Goal: Task Accomplishment & Management: Manage account settings

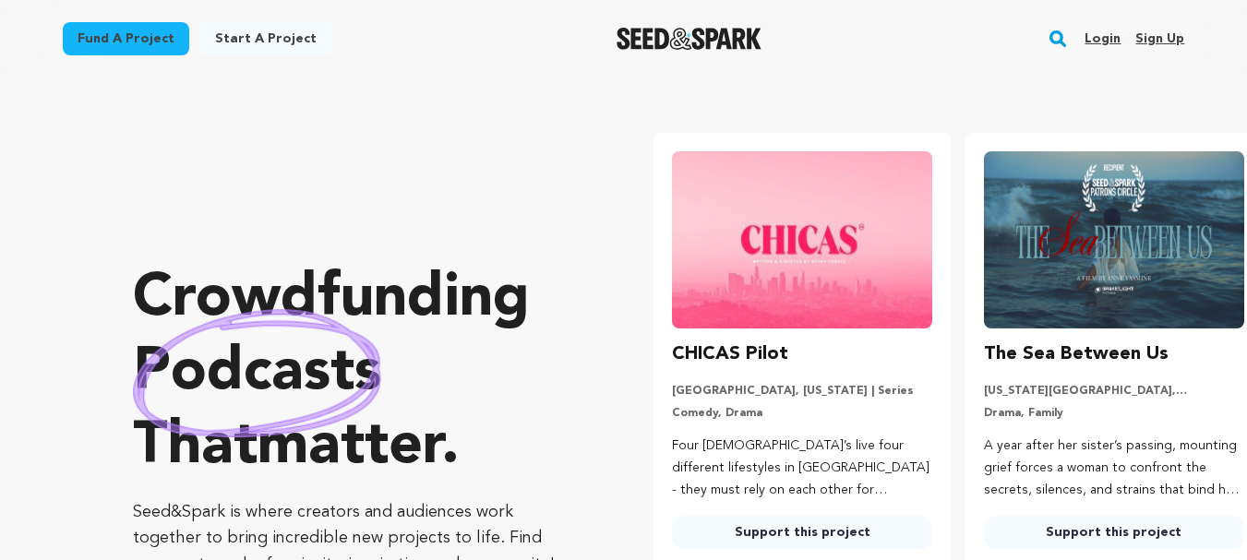
scroll to position [0, 327]
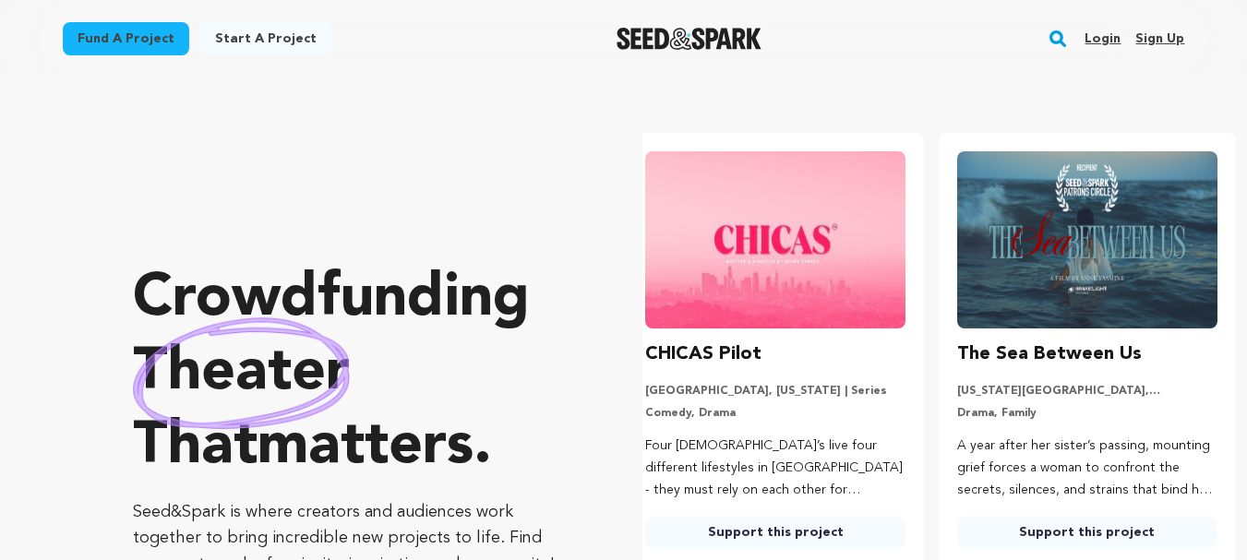
click at [1155, 33] on link "Sign up" at bounding box center [1159, 39] width 49 height 30
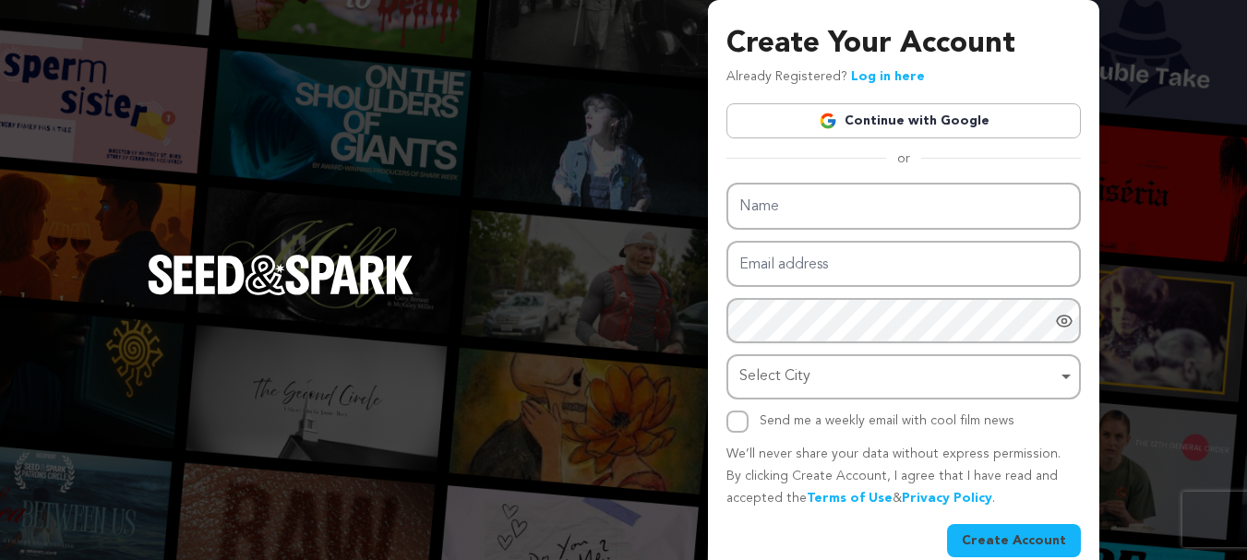
click at [899, 121] on link "Continue with Google" at bounding box center [903, 120] width 354 height 35
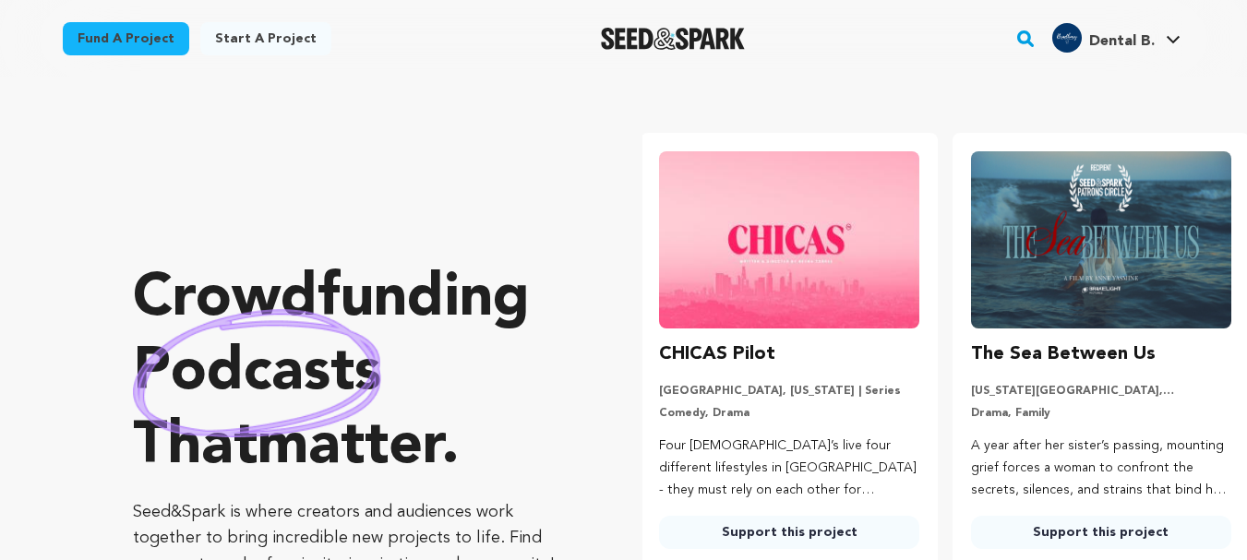
scroll to position [0, 327]
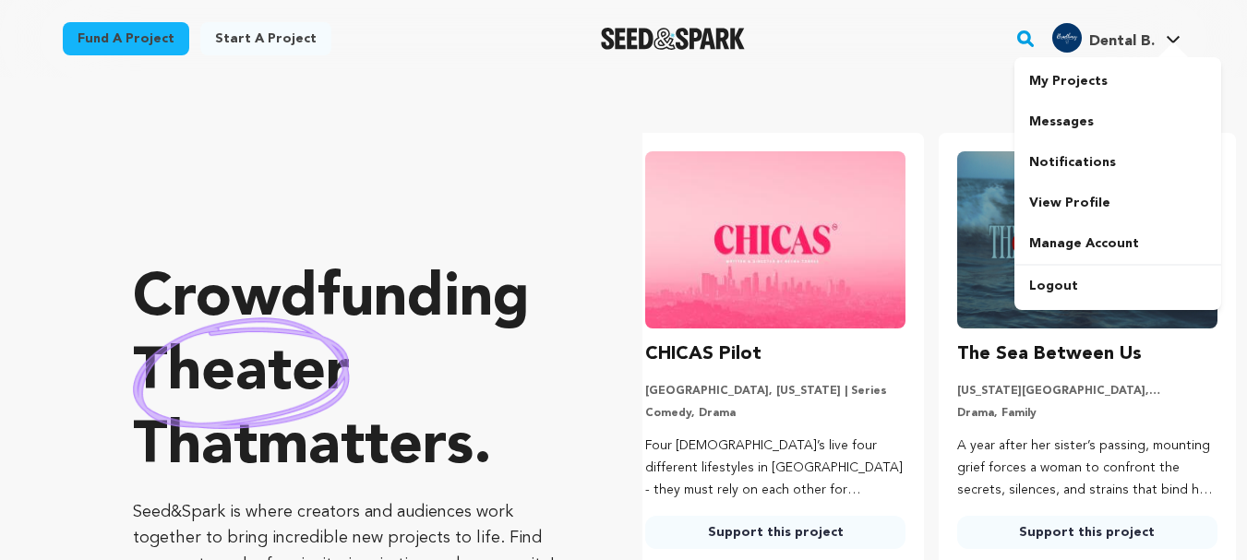
click at [1149, 50] on h4 "Dental B." at bounding box center [1122, 41] width 66 height 22
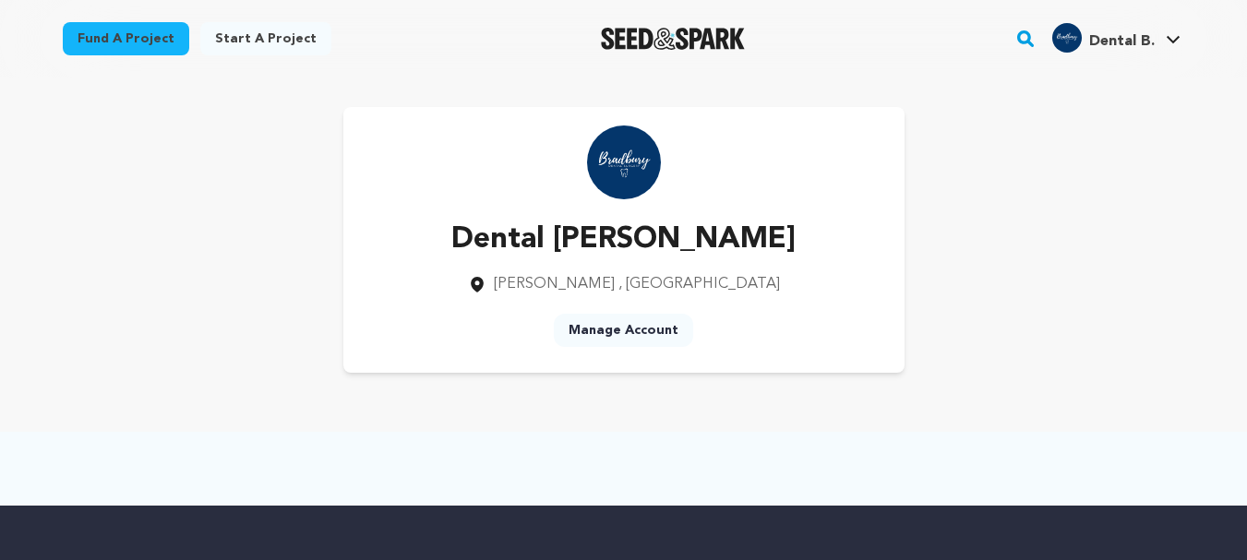
click at [627, 340] on link "Manage Account" at bounding box center [623, 330] width 139 height 33
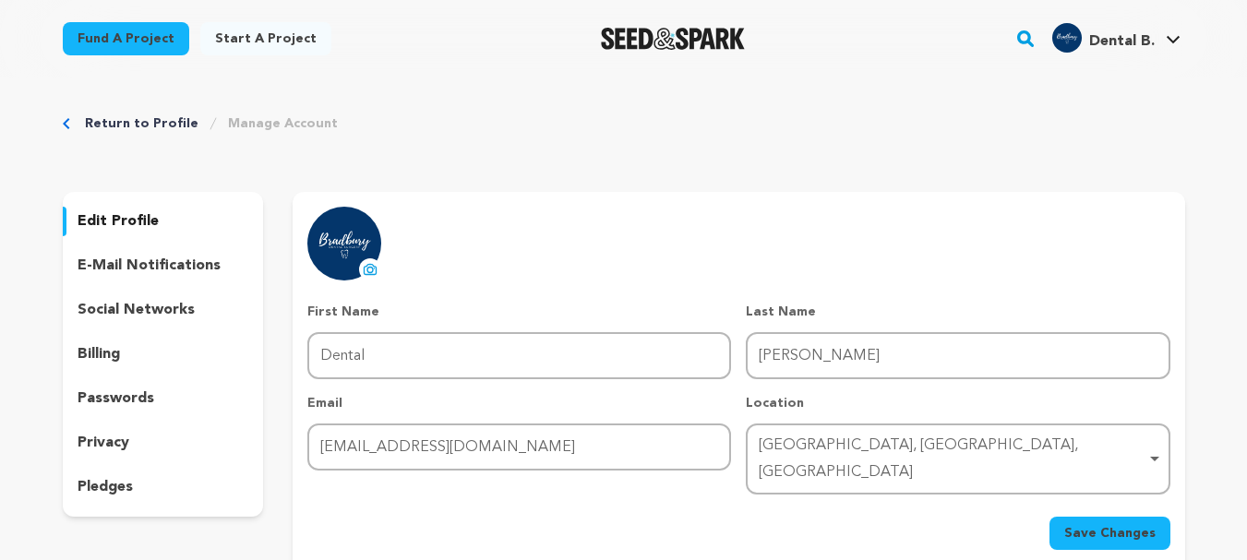
click at [136, 320] on p "social networks" at bounding box center [136, 310] width 117 height 22
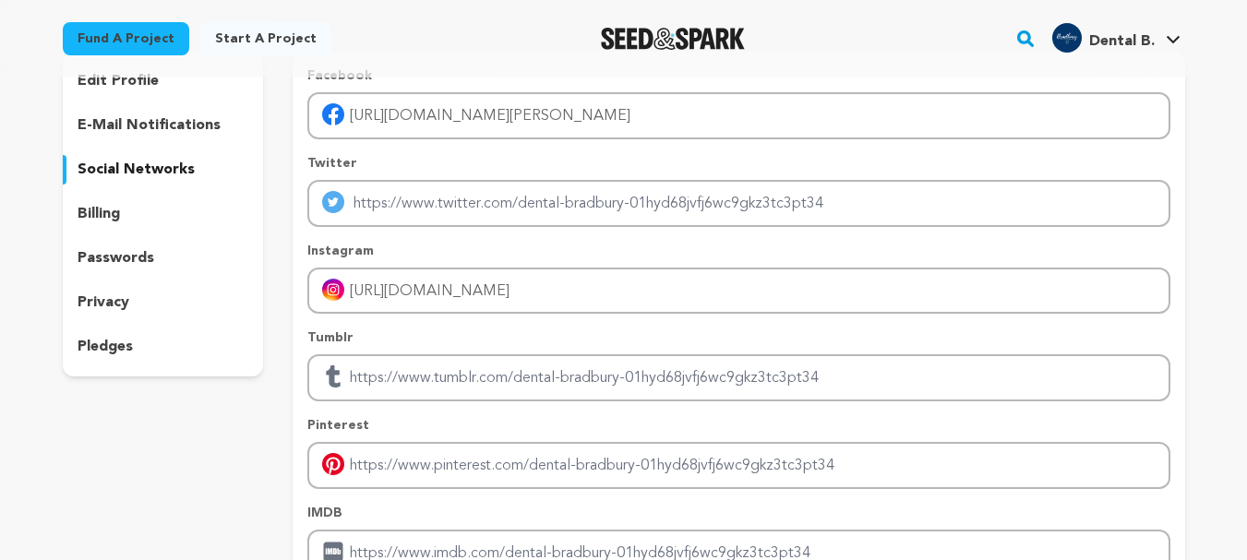
scroll to position [185, 0]
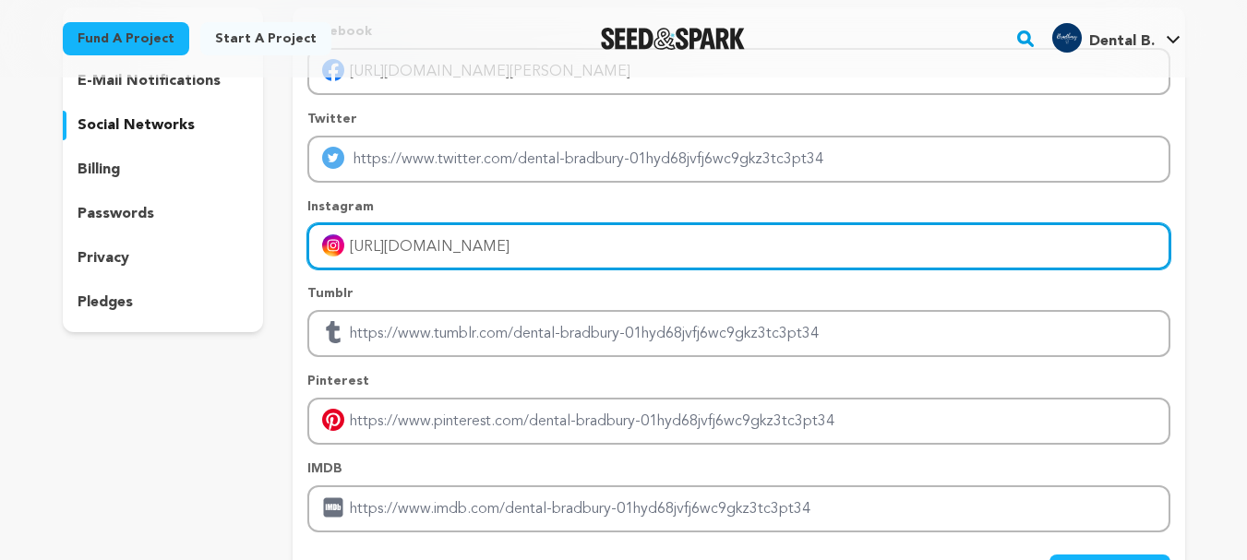
click at [586, 270] on input "[URL][DOMAIN_NAME]" at bounding box center [738, 246] width 862 height 47
